Goal: Task Accomplishment & Management: Manage account settings

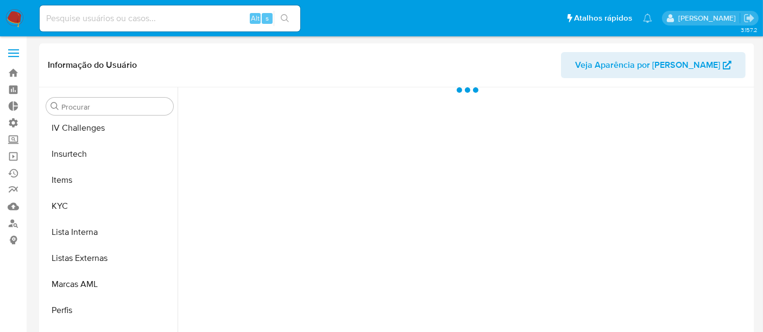
scroll to position [485, 0]
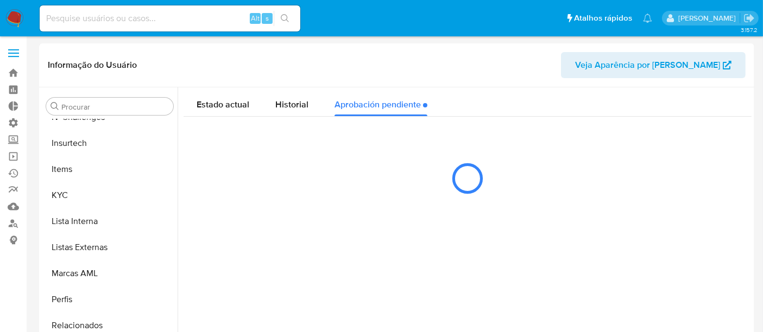
select select "10"
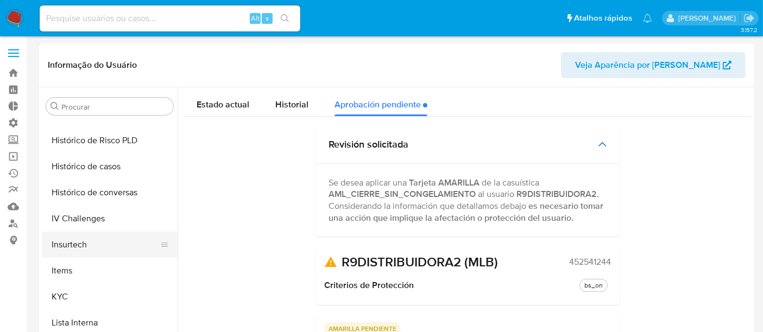
scroll to position [364, 0]
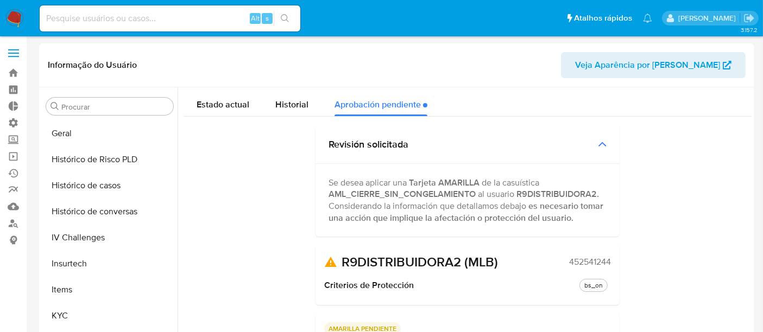
drag, startPoint x: 558, startPoint y: 261, endPoint x: 644, endPoint y: 262, distance: 85.8
click at [644, 262] on div "Estado actual Historial Aprobación pendiente Revisión solicitada Se desea aplic…" at bounding box center [468, 292] width 568 height 410
click at [562, 261] on div "R9DISTRIBUIDORA2 (MLB) 452541244" at bounding box center [467, 262] width 287 height 16
drag, startPoint x: 564, startPoint y: 263, endPoint x: 611, endPoint y: 263, distance: 46.2
click at [611, 263] on div "R9DISTRIBUIDORA2 (MLB) 452541244 Criterios de Protección bs_on" at bounding box center [468, 276] width 304 height 60
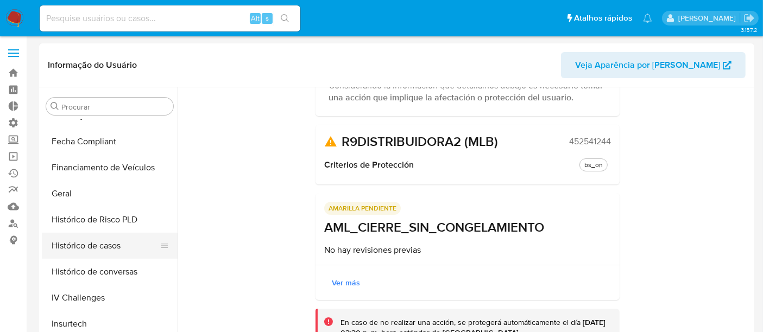
scroll to position [243, 0]
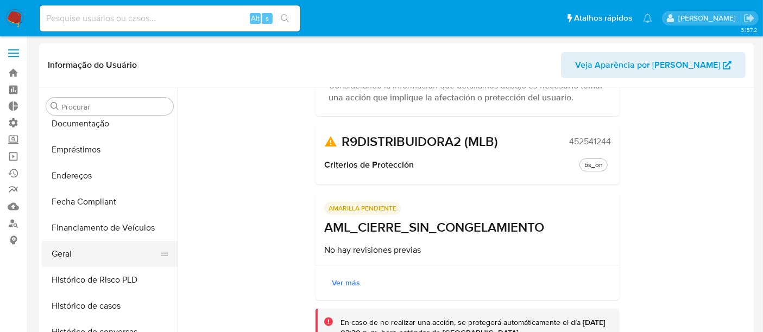
click at [91, 247] on button "Geral" at bounding box center [105, 254] width 127 height 26
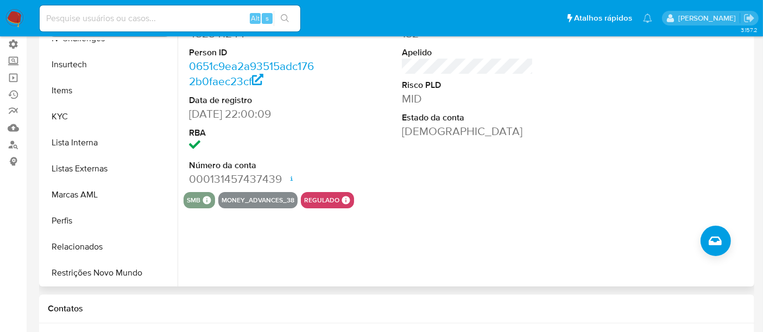
scroll to position [121, 0]
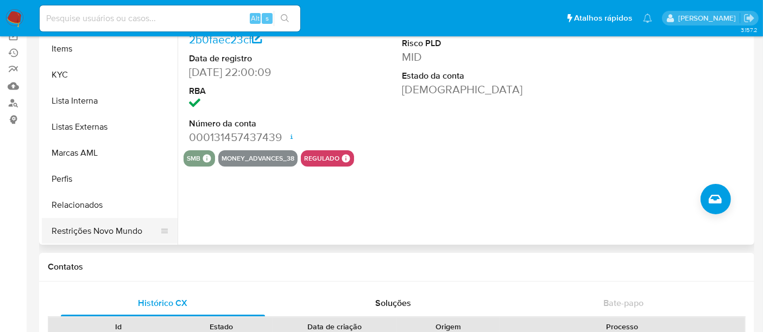
click at [142, 234] on button "Restrições Novo Mundo" at bounding box center [105, 231] width 127 height 26
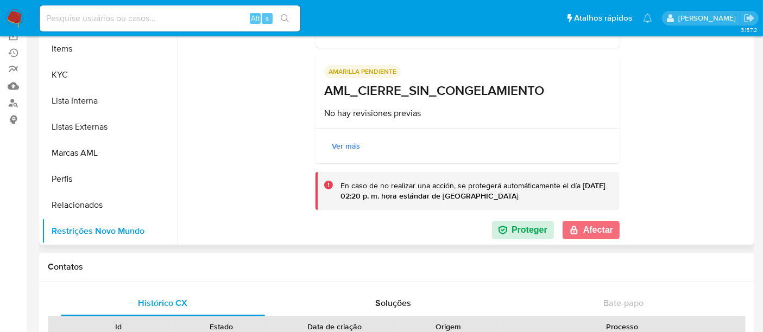
click at [598, 236] on button "Afectar" at bounding box center [591, 230] width 57 height 18
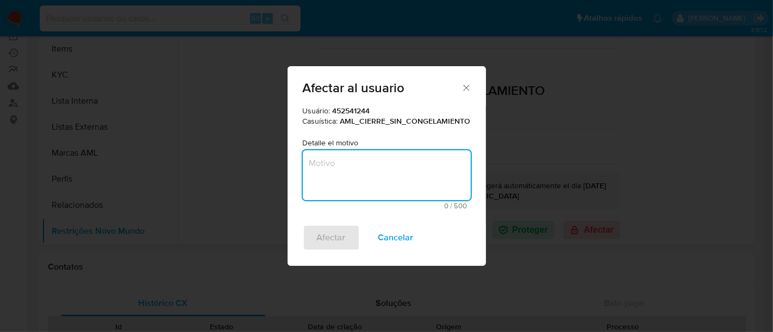
click at [369, 167] on textarea "Motivo" at bounding box center [387, 175] width 168 height 50
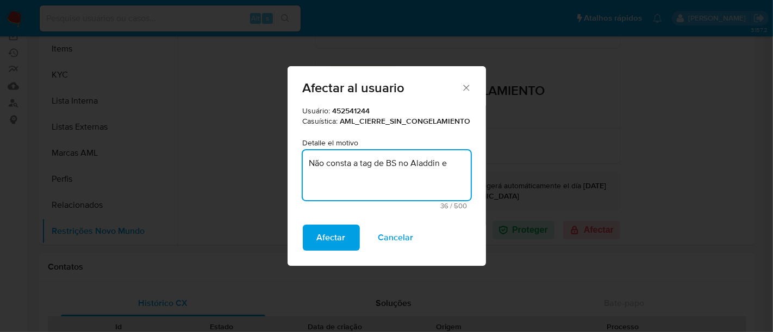
click at [453, 162] on textarea "Não consta a tag de BS no Aladdin e" at bounding box center [387, 175] width 168 height 50
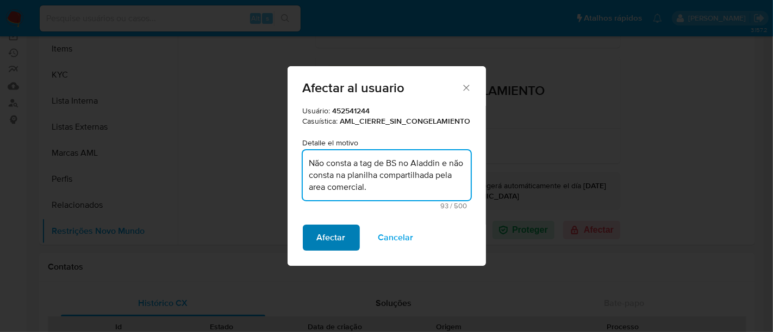
type textarea "Não consta a tag de BS no Aladdin e não consta na planilha compartilhada pela a…"
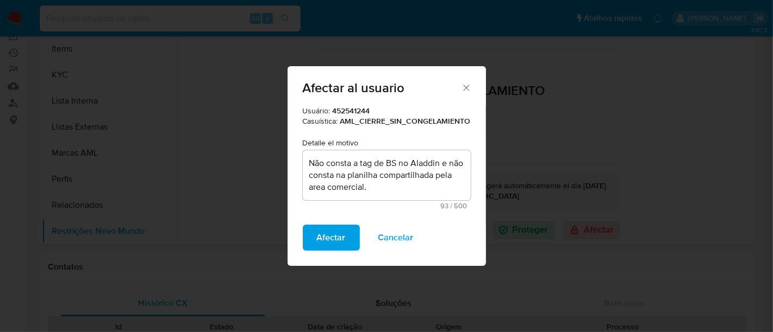
click at [313, 235] on button "Afectar" at bounding box center [331, 238] width 57 height 26
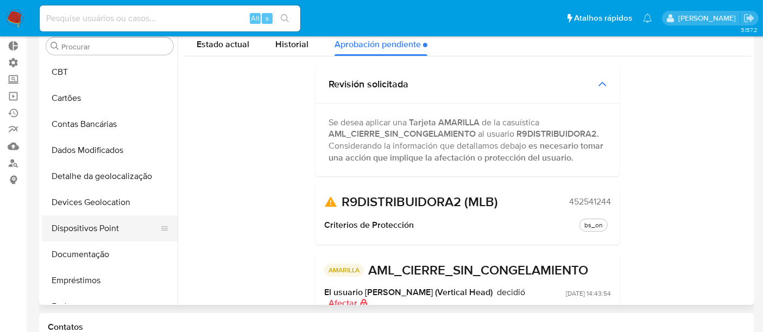
scroll to position [0, 0]
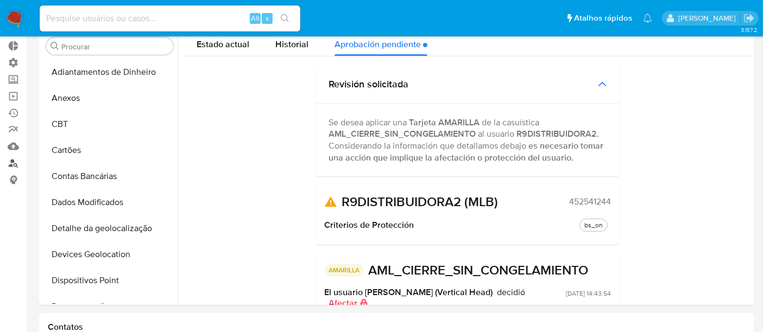
click at [16, 160] on link "Localizador de pessoas" at bounding box center [64, 163] width 129 height 17
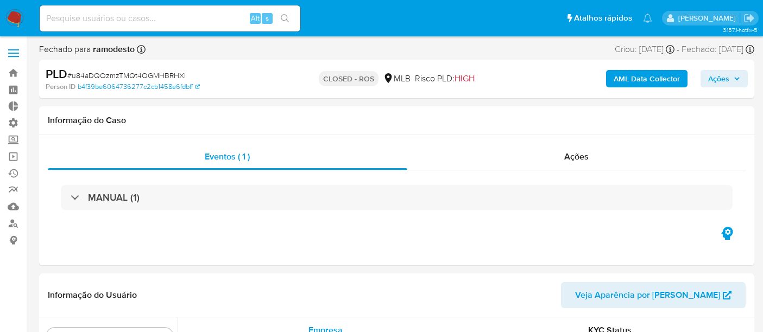
select select "10"
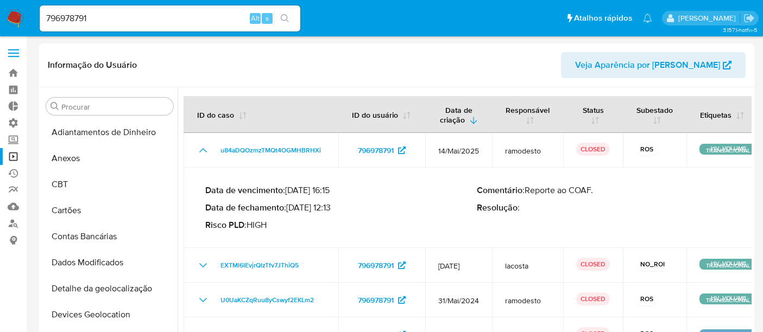
select select "10"
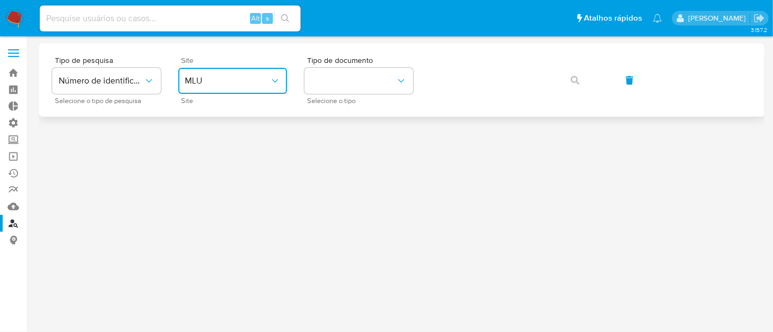
click at [238, 83] on span "MLU" at bounding box center [227, 81] width 85 height 11
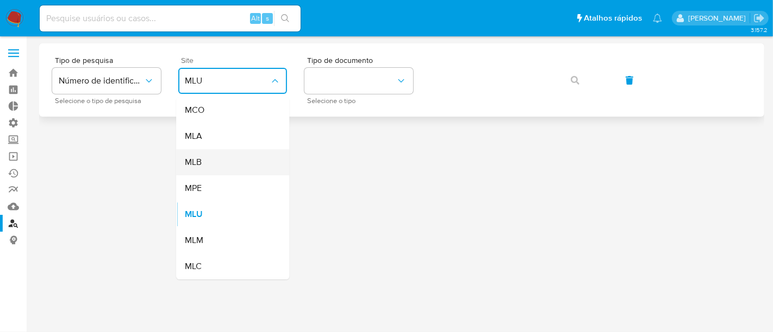
click at [222, 166] on div "MLB" at bounding box center [229, 162] width 89 height 26
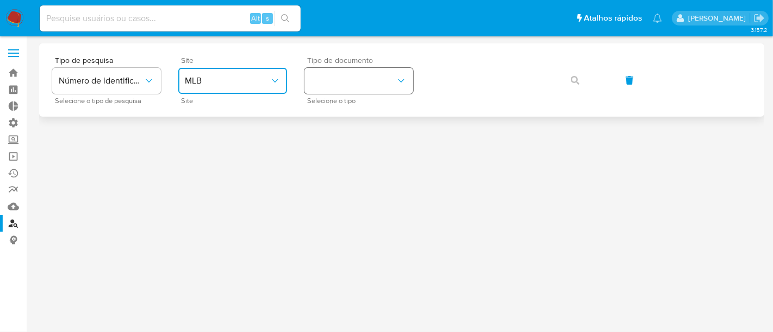
click at [325, 90] on button "identificationType" at bounding box center [358, 81] width 109 height 26
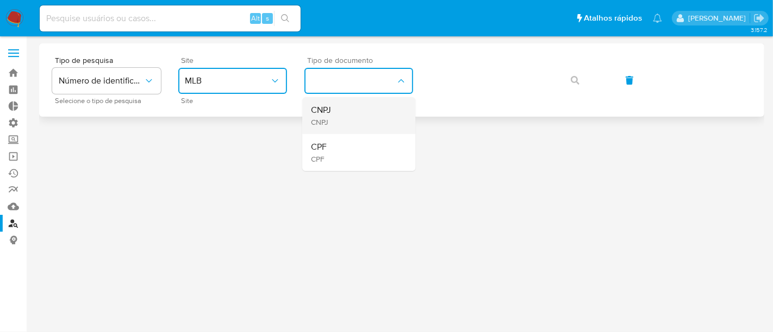
click at [337, 111] on div "CNPJ CNPJ" at bounding box center [355, 115] width 89 height 37
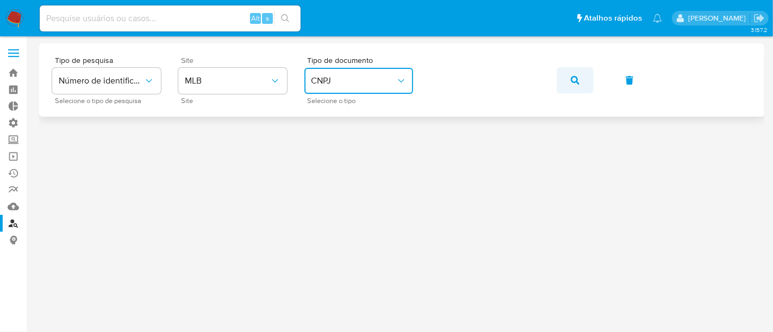
click at [577, 84] on span "button" at bounding box center [574, 80] width 9 height 24
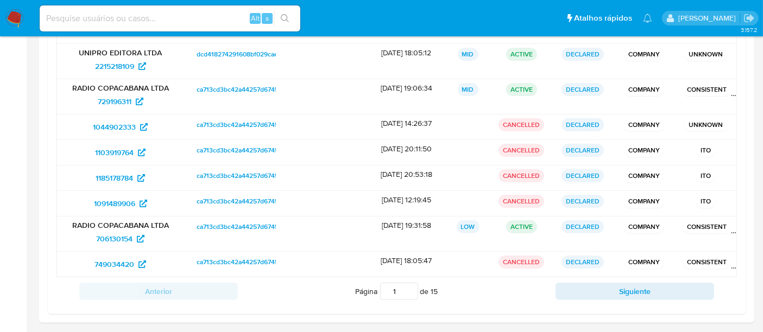
scroll to position [231, 0]
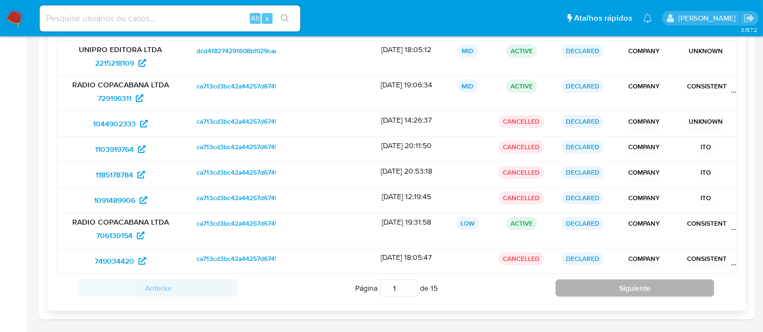
click at [625, 286] on button "Siguiente" at bounding box center [635, 288] width 159 height 17
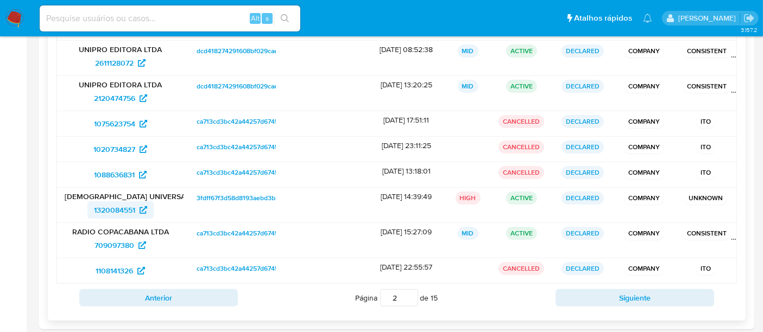
click at [113, 209] on span "1320084551" at bounding box center [114, 210] width 41 height 17
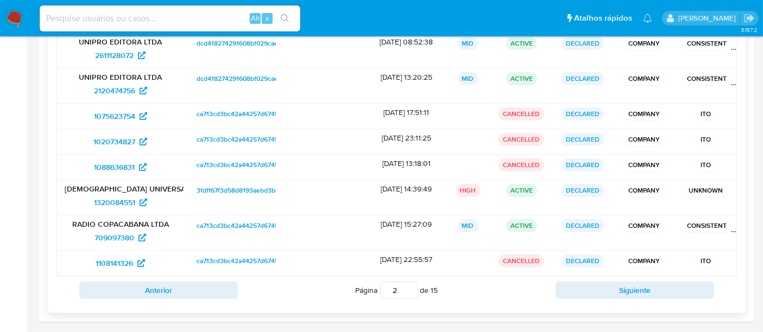
scroll to position [240, 0]
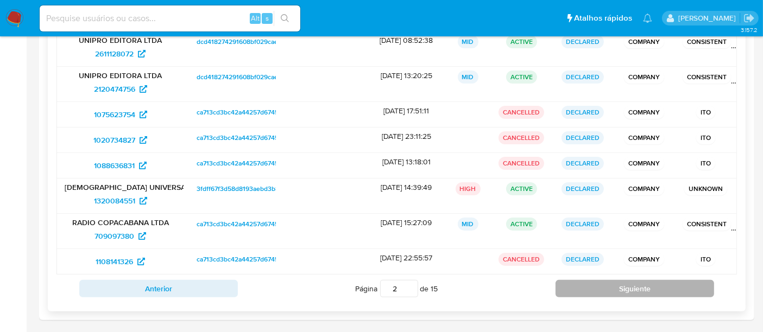
click at [670, 291] on button "Siguiente" at bounding box center [635, 288] width 159 height 17
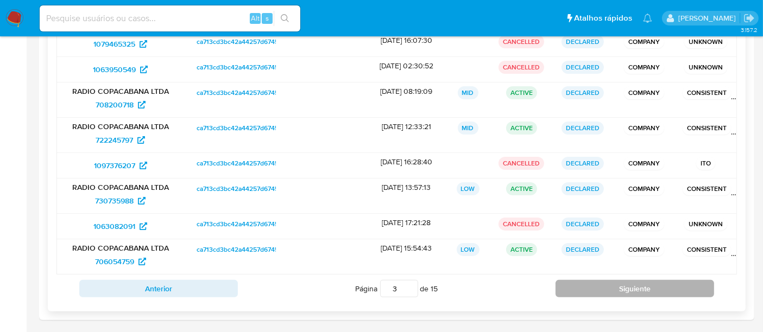
click at [641, 280] on button "Siguiente" at bounding box center [635, 288] width 159 height 17
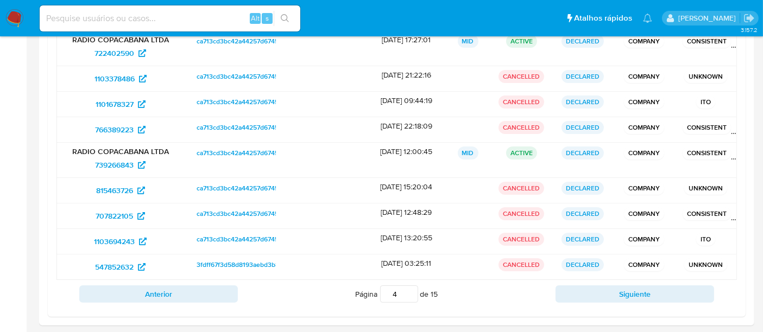
scroll to position [221, 0]
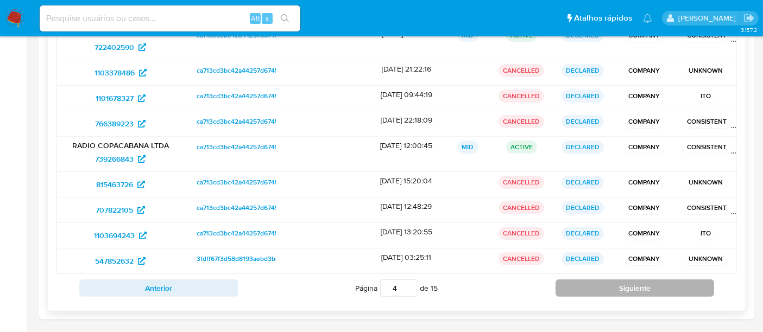
click at [653, 282] on button "Siguiente" at bounding box center [635, 288] width 159 height 17
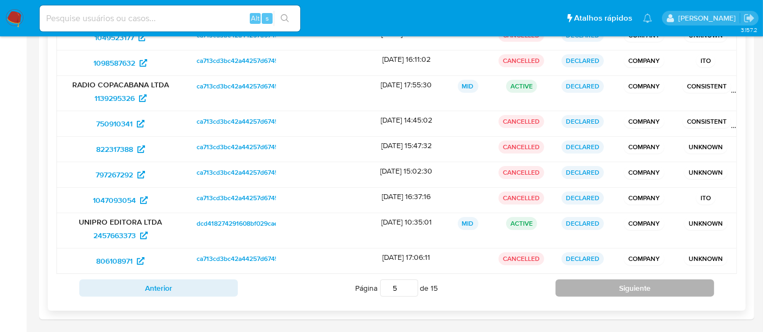
click at [652, 290] on button "Siguiente" at bounding box center [635, 288] width 159 height 17
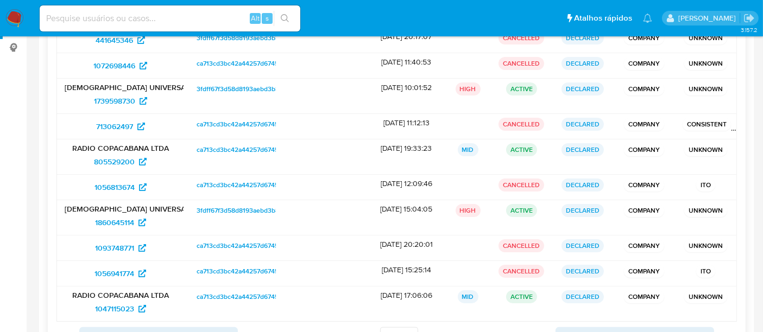
scroll to position [240, 0]
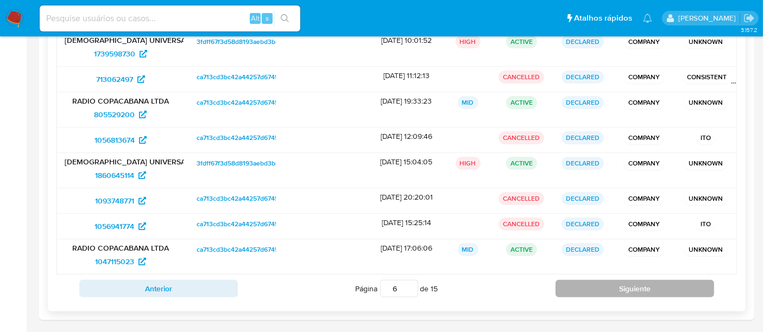
click at [616, 287] on button "Siguiente" at bounding box center [635, 288] width 159 height 17
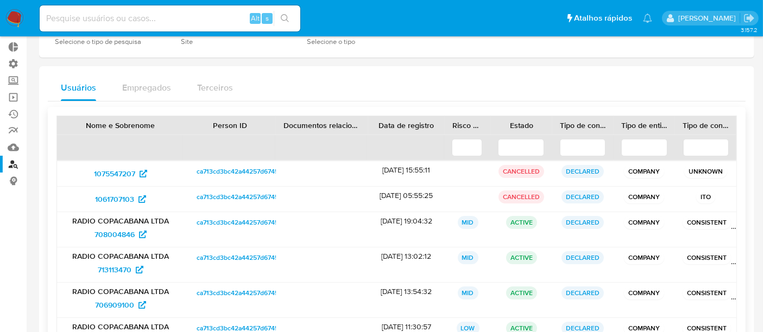
scroll to position [260, 0]
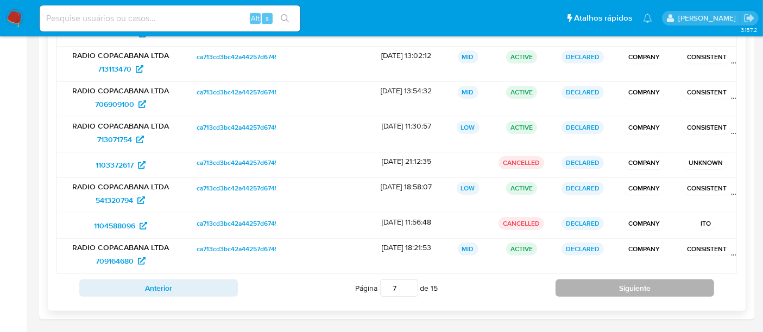
click at [574, 293] on button "Siguiente" at bounding box center [635, 288] width 159 height 17
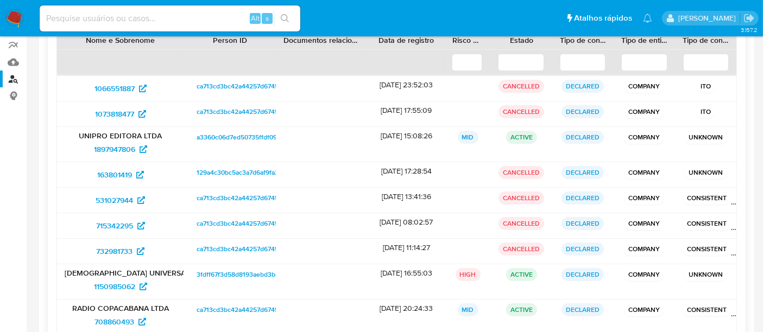
scroll to position [231, 0]
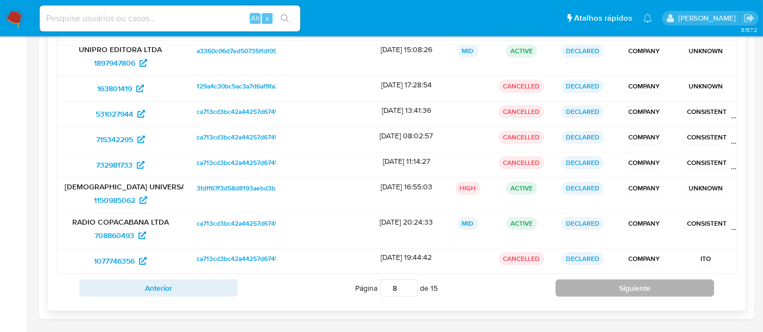
click at [658, 287] on button "Siguiente" at bounding box center [635, 288] width 159 height 17
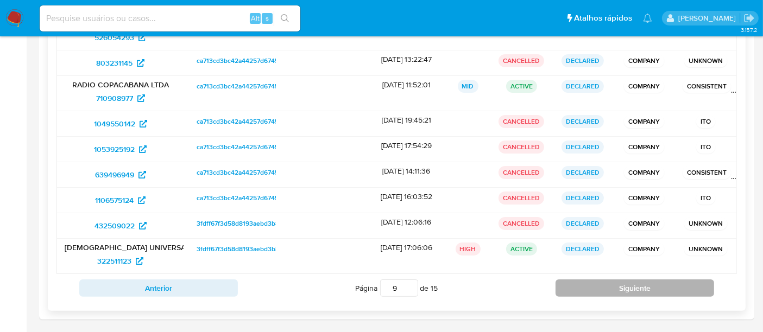
click at [607, 288] on button "Siguiente" at bounding box center [635, 288] width 159 height 17
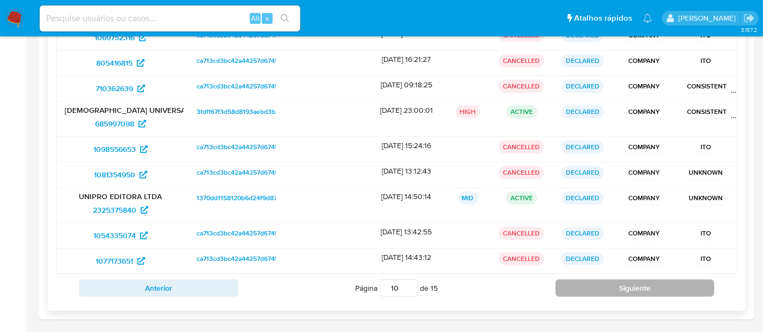
click at [604, 294] on button "Siguiente" at bounding box center [635, 288] width 159 height 17
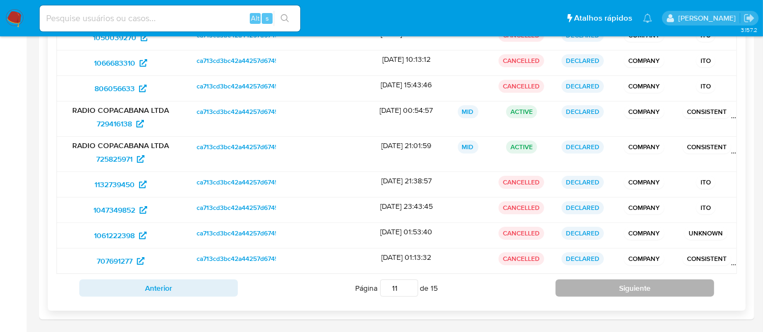
click at [636, 287] on button "Siguiente" at bounding box center [635, 288] width 159 height 17
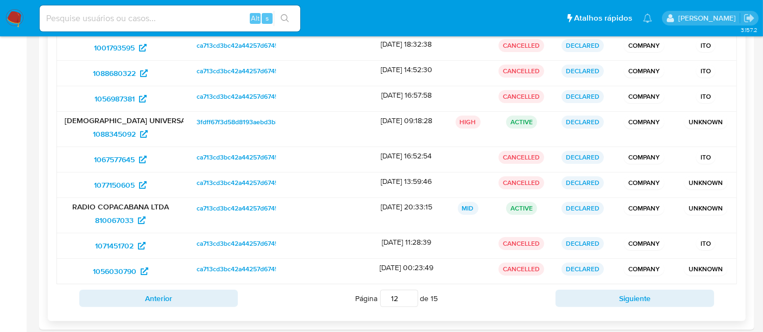
scroll to position [221, 0]
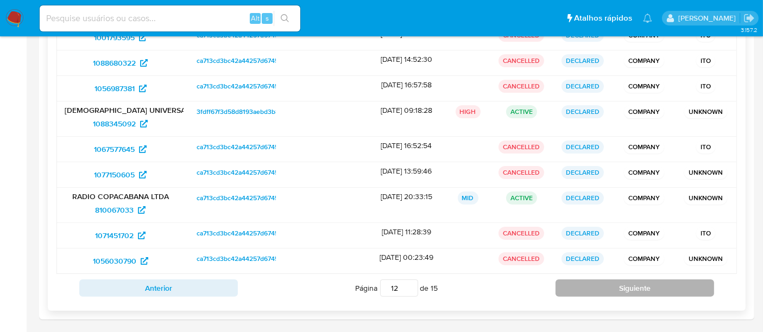
click at [663, 280] on button "Siguiente" at bounding box center [635, 288] width 159 height 17
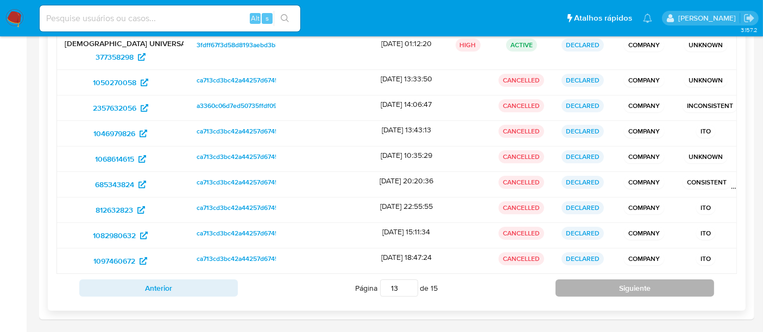
click at [629, 288] on button "Siguiente" at bounding box center [635, 288] width 159 height 17
type input "14"
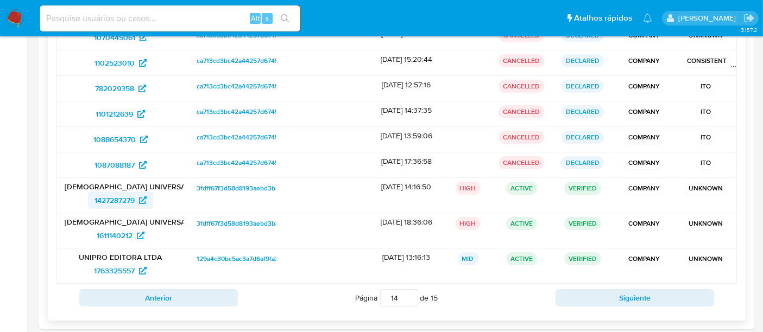
click at [110, 195] on span "1427287279" at bounding box center [115, 200] width 40 height 17
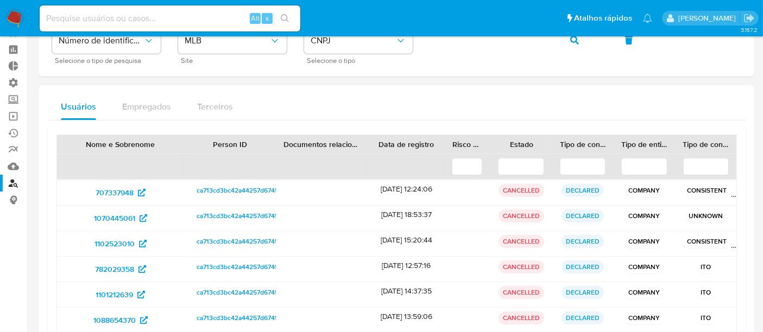
scroll to position [0, 0]
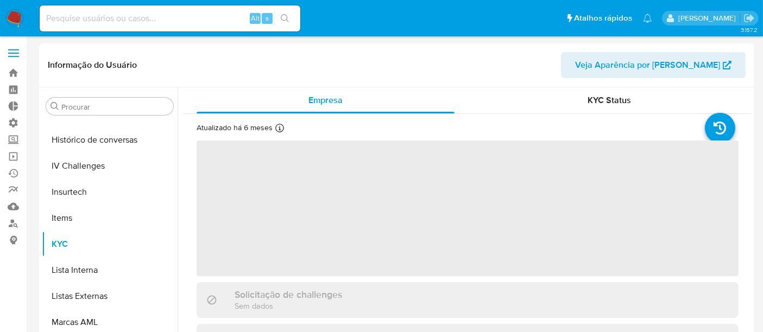
scroll to position [485, 0]
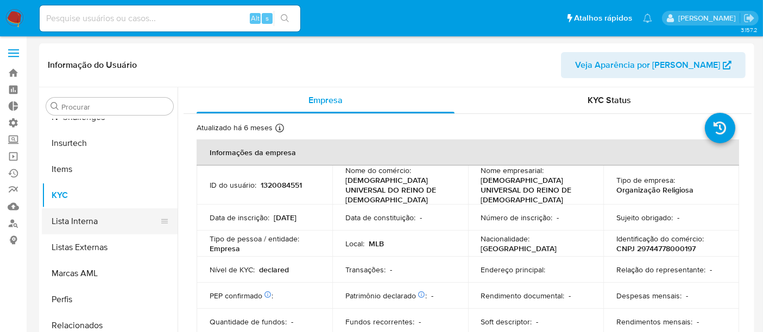
select select "10"
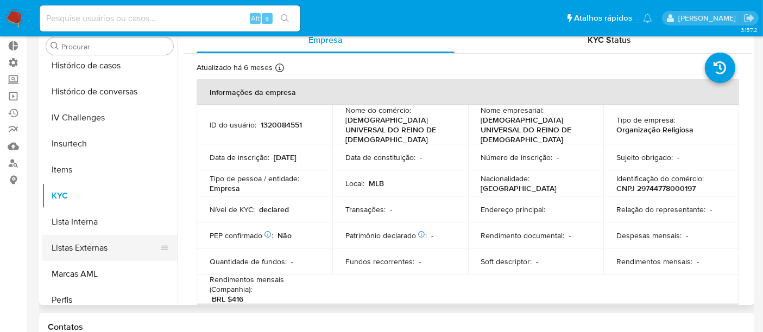
scroll to position [364, 0]
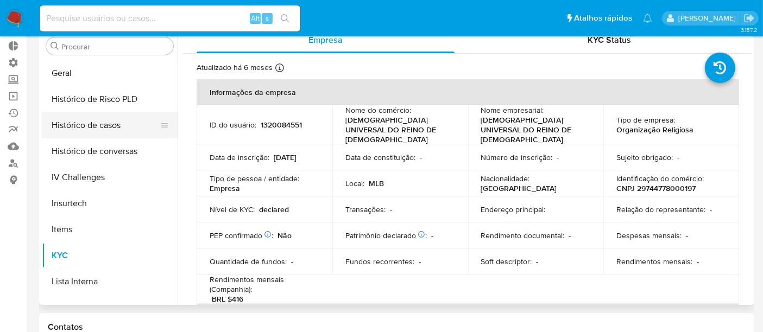
click at [84, 126] on button "Histórico de casos" at bounding box center [105, 125] width 127 height 26
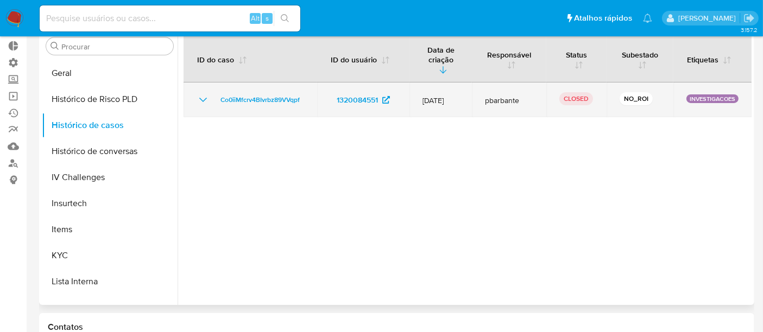
click at [202, 98] on icon "Mostrar/Ocultar" at bounding box center [203, 100] width 8 height 4
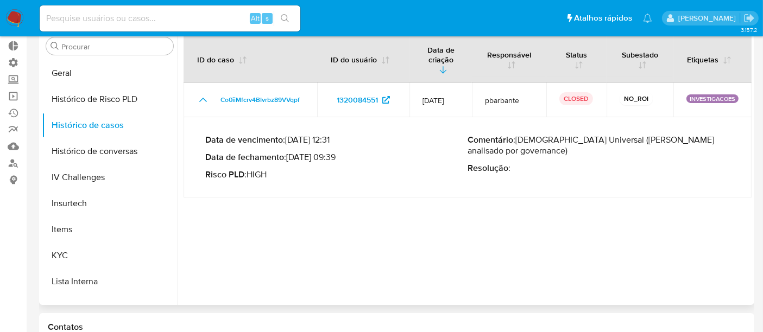
scroll to position [0, 0]
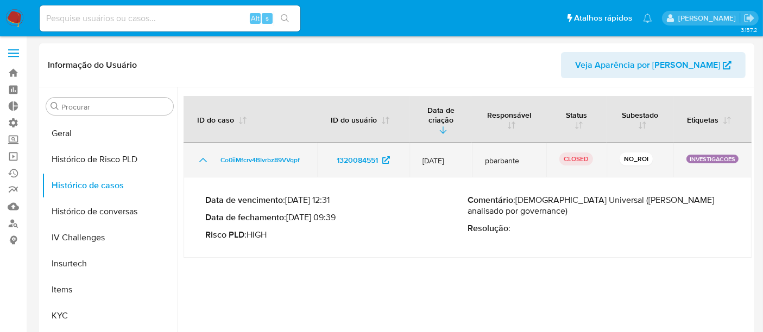
click at [200, 154] on icon "Mostrar/Ocultar" at bounding box center [203, 160] width 13 height 13
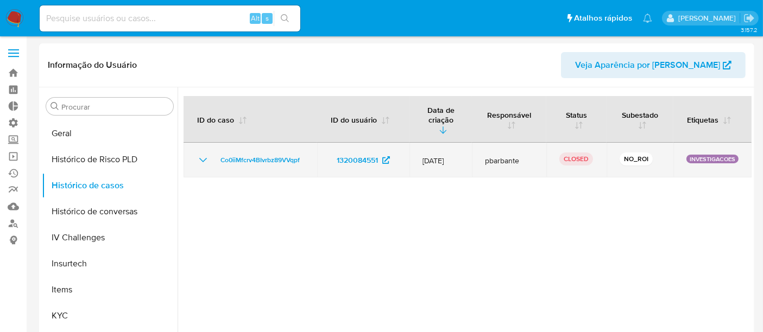
click at [200, 158] on icon "Mostrar/Ocultar" at bounding box center [203, 160] width 8 height 4
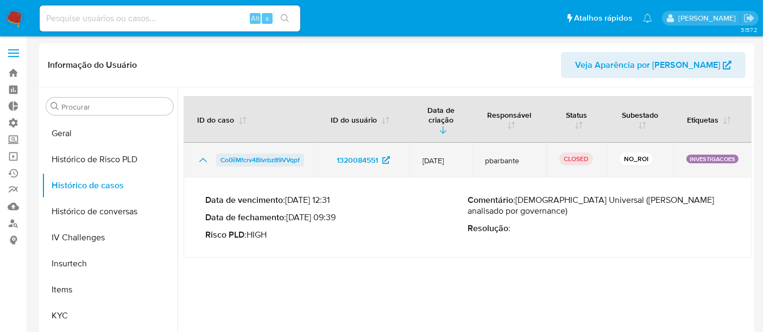
click at [263, 154] on span "Co0iiMfcrv4BIvrbz89VVqpf" at bounding box center [260, 160] width 79 height 13
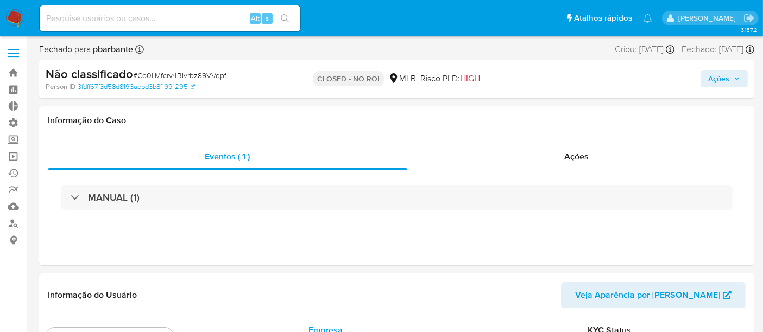
scroll to position [485, 0]
click at [574, 153] on span "Ações" at bounding box center [576, 156] width 24 height 12
select select "10"
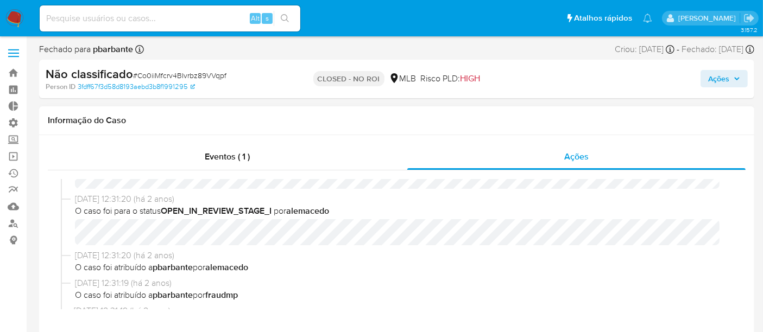
scroll to position [60, 0]
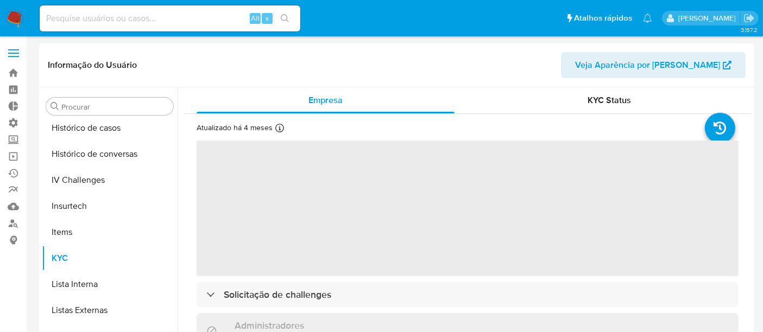
scroll to position [485, 0]
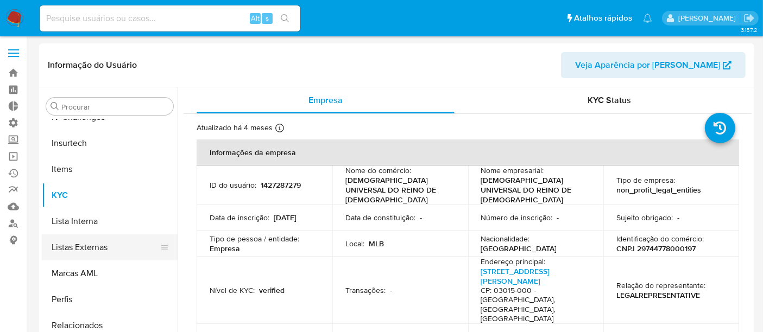
select select "10"
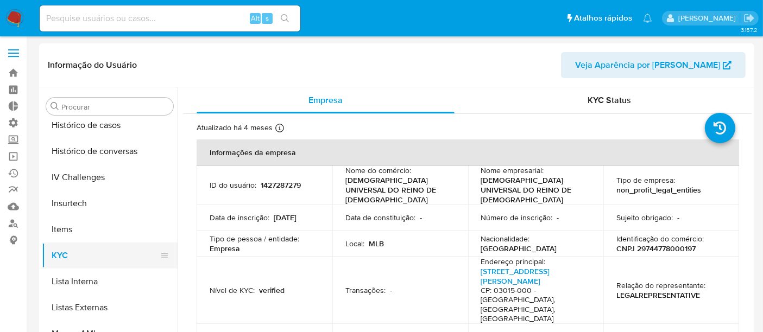
scroll to position [364, 0]
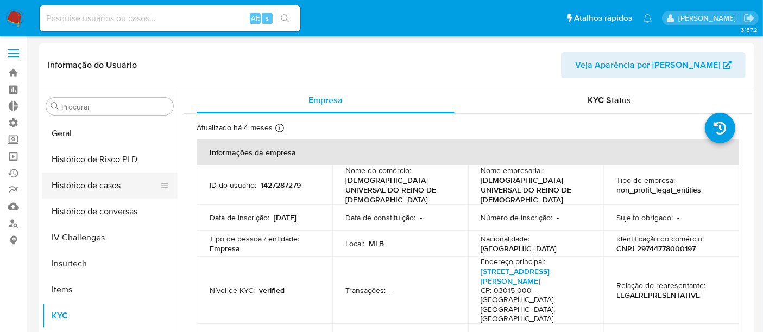
click at [105, 186] on button "Histórico de casos" at bounding box center [105, 186] width 127 height 26
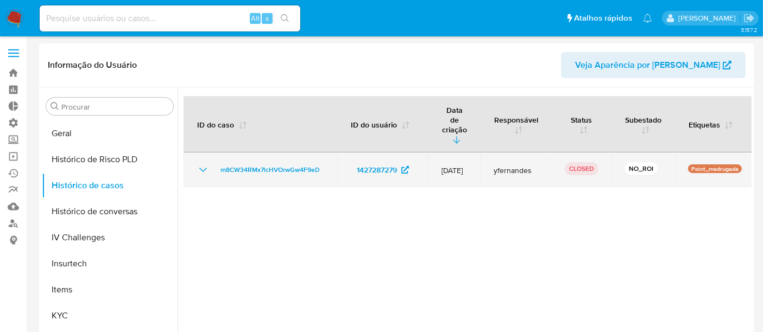
click at [200, 164] on icon "Mostrar/Ocultar" at bounding box center [203, 170] width 13 height 13
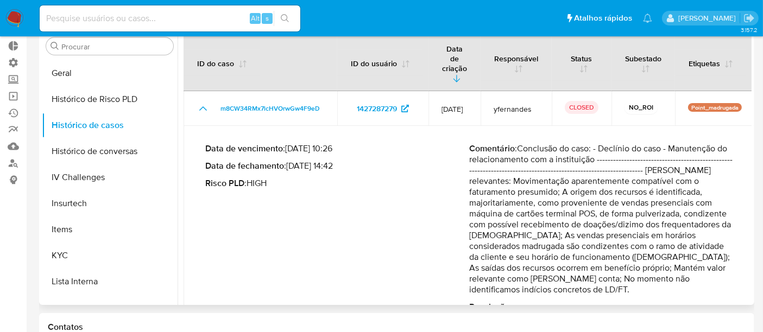
scroll to position [0, 0]
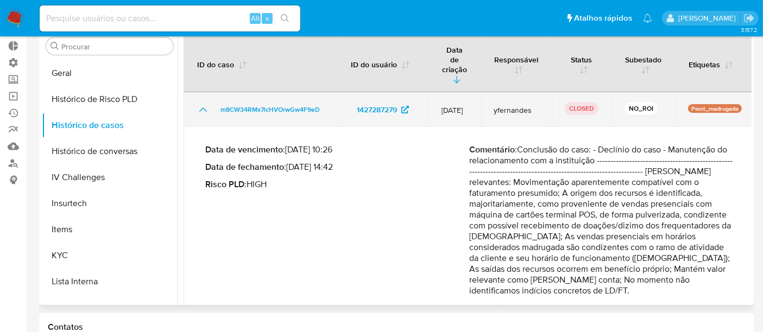
click at [198, 103] on icon "Mostrar/Ocultar" at bounding box center [203, 109] width 13 height 13
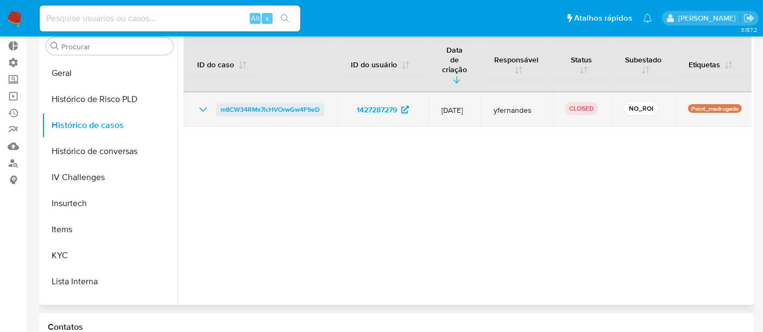
click at [292, 103] on span "m8CW34RMx7lcHVOrwGw4F9eD" at bounding box center [270, 109] width 99 height 13
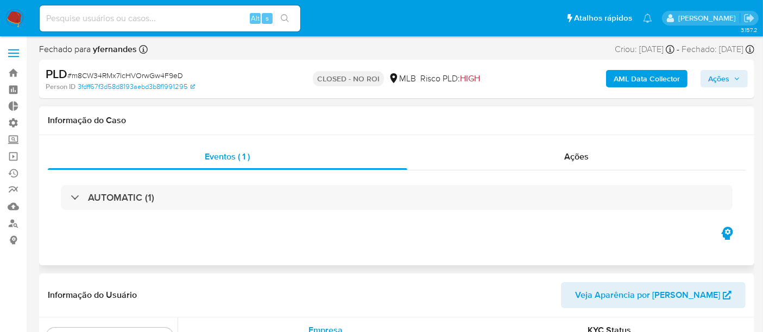
scroll to position [485, 0]
click at [577, 155] on span "Ações" at bounding box center [576, 156] width 24 height 12
select select "10"
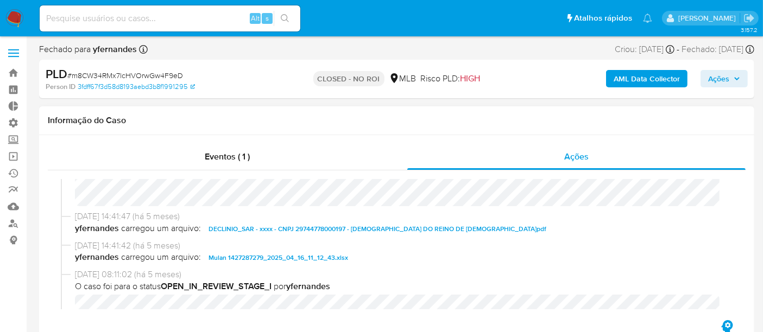
scroll to position [60, 0]
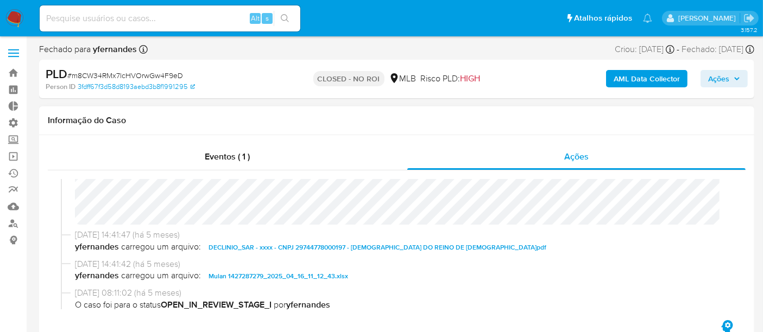
click at [255, 246] on span "DECLINIO_SAR - xxxx - CNPJ 29744778000197 - [DEMOGRAPHIC_DATA] DO REINO DE [DEM…" at bounding box center [378, 247] width 338 height 13
